Goal: Transaction & Acquisition: Obtain resource

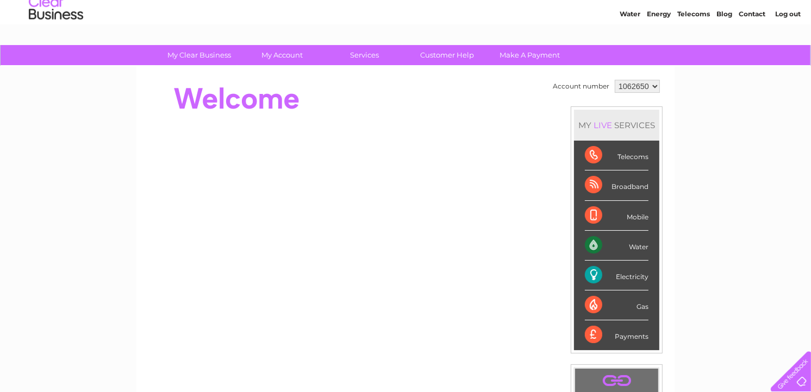
scroll to position [33, 0]
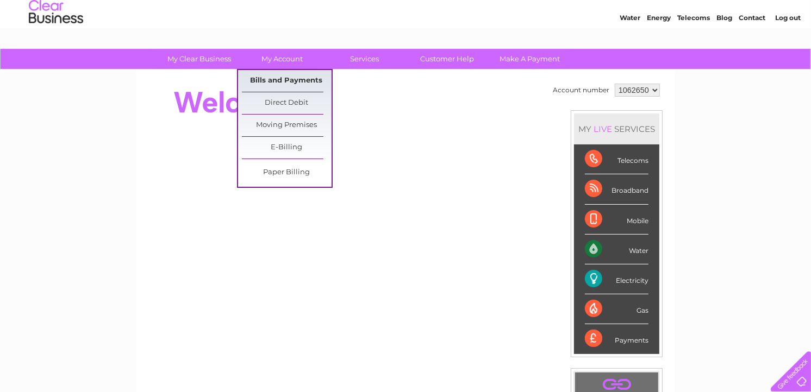
click at [278, 75] on link "Bills and Payments" at bounding box center [287, 81] width 90 height 22
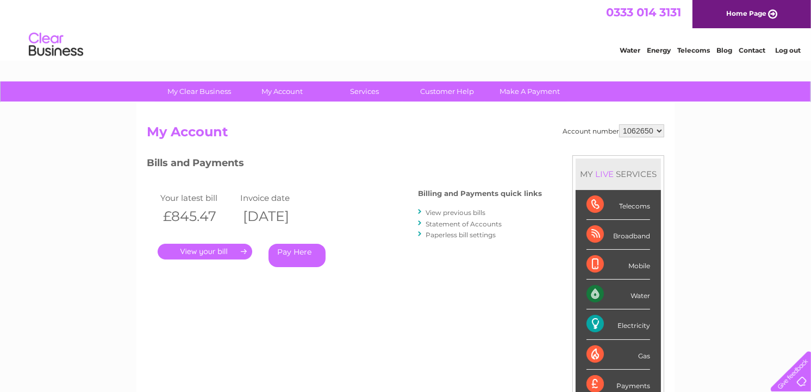
click at [218, 250] on link "." at bounding box center [205, 252] width 95 height 16
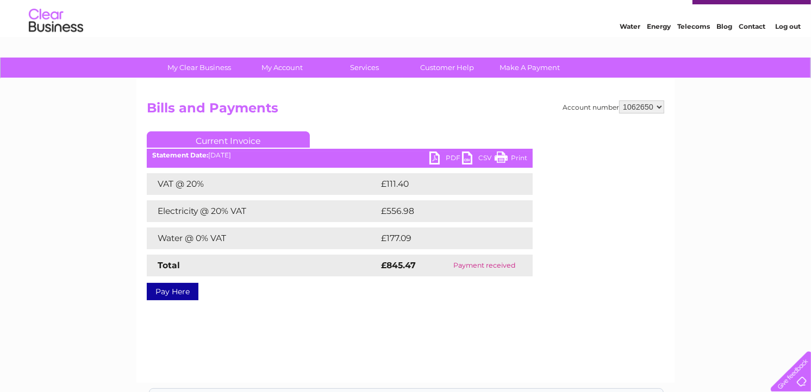
scroll to position [22, 0]
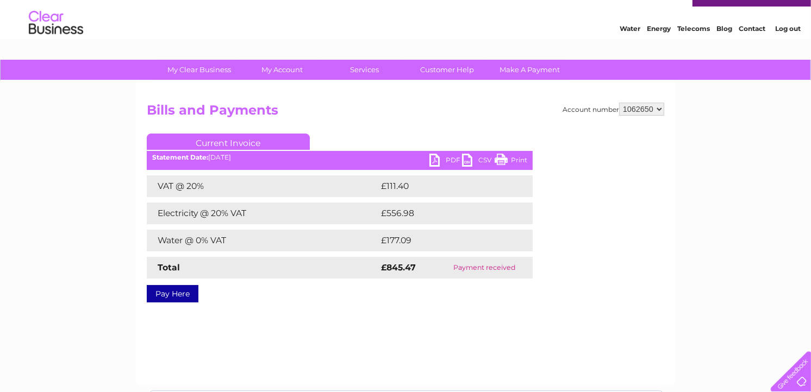
click at [445, 159] on link "PDF" at bounding box center [445, 162] width 33 height 16
click at [362, 172] on div "Current Invoice PDF CSV Print Statement Date: 11/08/2025" at bounding box center [340, 216] width 386 height 165
click at [504, 155] on link "Print" at bounding box center [510, 162] width 33 height 16
click at [504, 158] on link "Print" at bounding box center [510, 162] width 33 height 16
click at [83, 325] on div "My Clear Business Login Details My Details My Preferences Link Account My Accou…" at bounding box center [405, 315] width 811 height 511
